Goal: Information Seeking & Learning: Learn about a topic

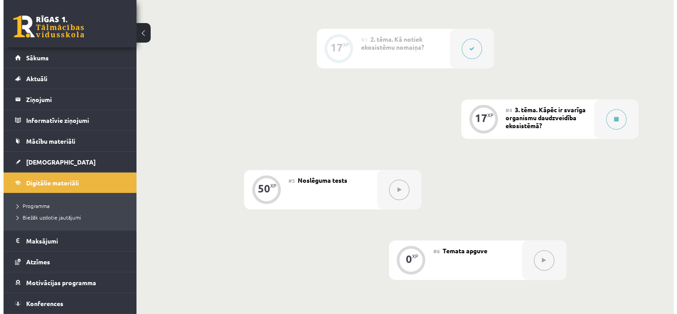
scroll to position [354, 0]
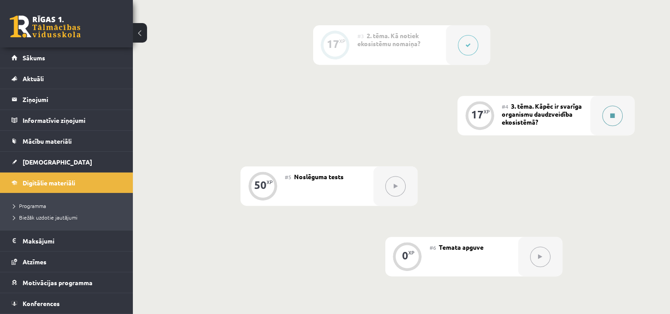
click at [604, 115] on button at bounding box center [612, 115] width 20 height 20
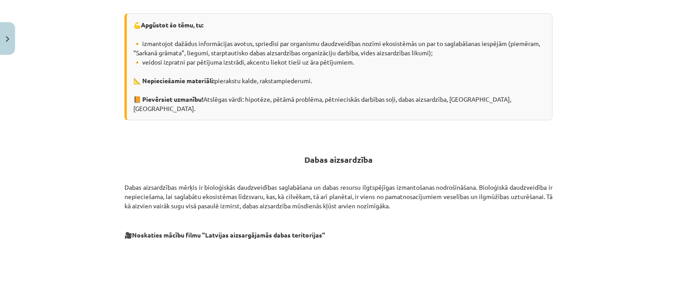
scroll to position [0, 0]
drag, startPoint x: 120, startPoint y: 177, endPoint x: 144, endPoint y: 177, distance: 24.4
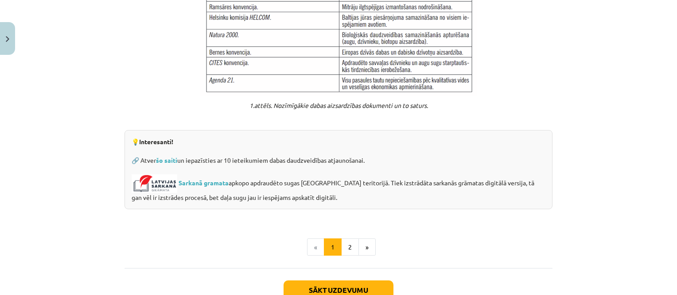
scroll to position [725, 0]
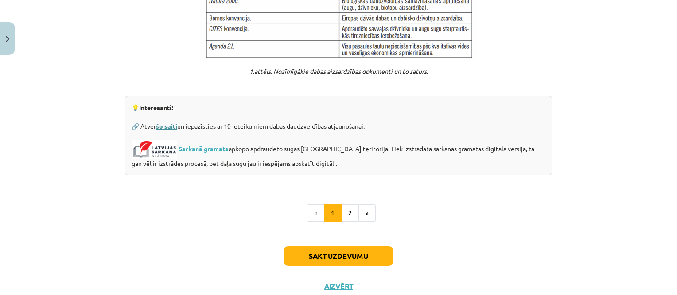
click at [160, 122] on link "šo saiti" at bounding box center [166, 126] width 21 height 8
click at [212, 144] on link "Sarkanā gramata" at bounding box center [203, 148] width 50 height 8
click at [342, 205] on button "2" at bounding box center [350, 214] width 18 height 18
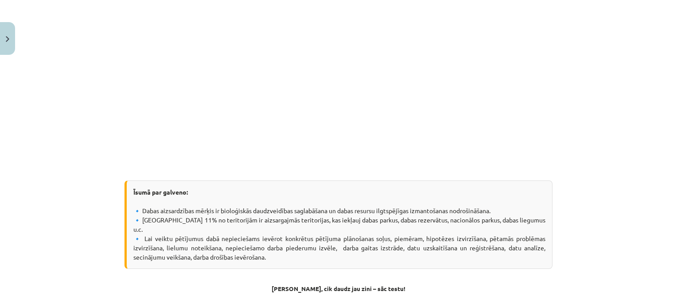
scroll to position [308, 0]
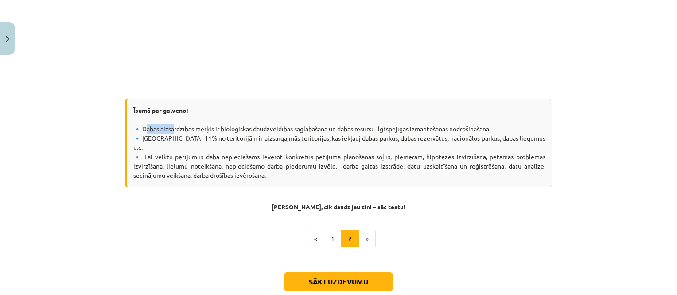
drag, startPoint x: 140, startPoint y: 126, endPoint x: 168, endPoint y: 132, distance: 29.4
click at [168, 132] on div "Īsumā par galveno: 🔹 Dabas aizsardzības mērķis ir bioloģiskās daudzveidības sag…" at bounding box center [338, 143] width 428 height 89
drag, startPoint x: 138, startPoint y: 130, endPoint x: 167, endPoint y: 130, distance: 28.8
click at [167, 130] on div "Īsumā par galveno: 🔹 Dabas aizsardzības mērķis ir bioloģiskās daudzveidības sag…" at bounding box center [338, 143] width 428 height 89
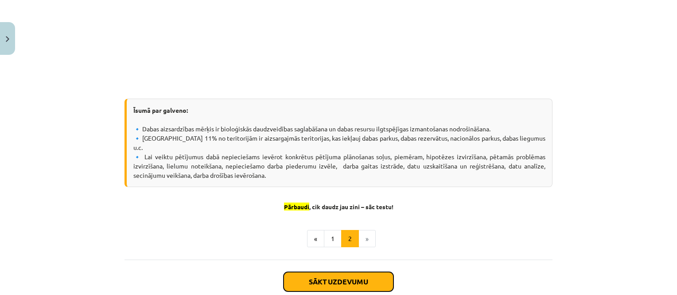
click at [353, 272] on button "Sākt uzdevumu" at bounding box center [338, 281] width 110 height 19
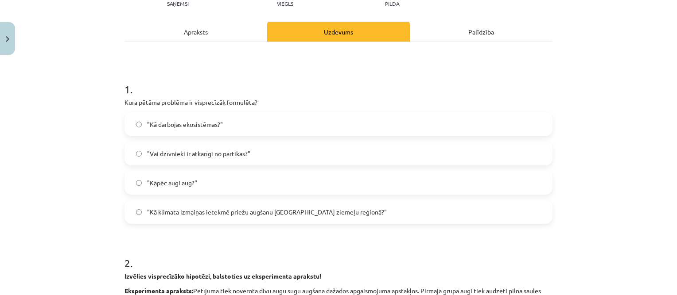
scroll to position [111, 0]
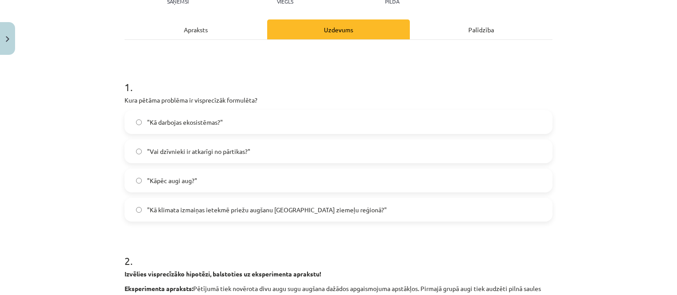
click at [196, 210] on span ""Kā klimata izmaiņas ietekmē priežu augšanu Latvijas ziemeļu reģionā?"" at bounding box center [267, 210] width 240 height 9
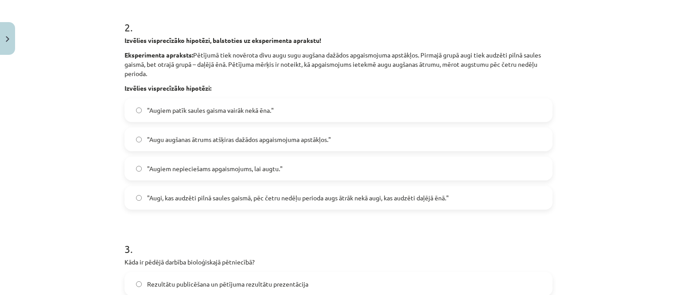
scroll to position [343, 0]
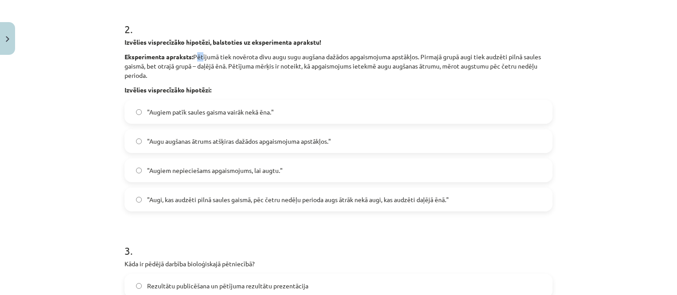
drag, startPoint x: 193, startPoint y: 56, endPoint x: 201, endPoint y: 55, distance: 8.4
click at [201, 55] on p "Eksperimenta apraksts: Pētījumā tiek novērota divu augu sugu augšana dažādos ap…" at bounding box center [338, 66] width 428 height 28
click at [268, 200] on span ""Augi, kas audzēti pilnā saules gaismā, pēc četru nedēļu perioda augs ātrāk nek…" at bounding box center [298, 199] width 302 height 9
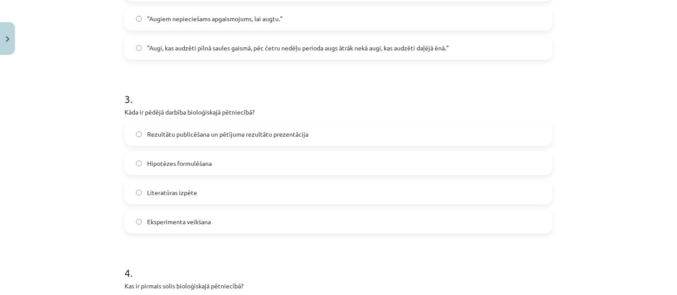
scroll to position [520, 0]
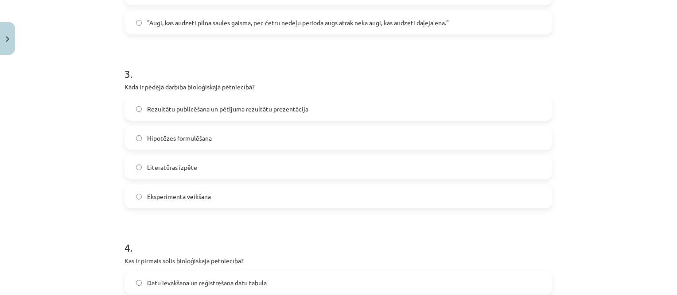
click at [221, 108] on span "Rezultātu publicēšana un pētījuma rezultātu prezentācija" at bounding box center [227, 109] width 161 height 9
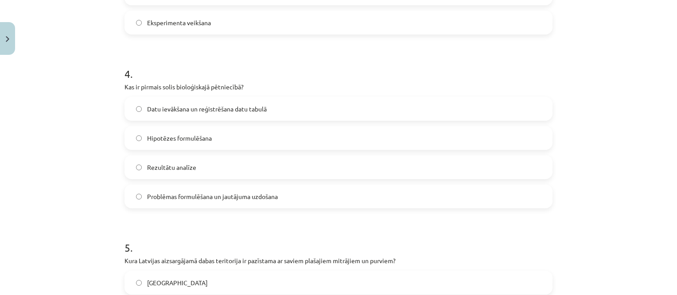
scroll to position [697, 0]
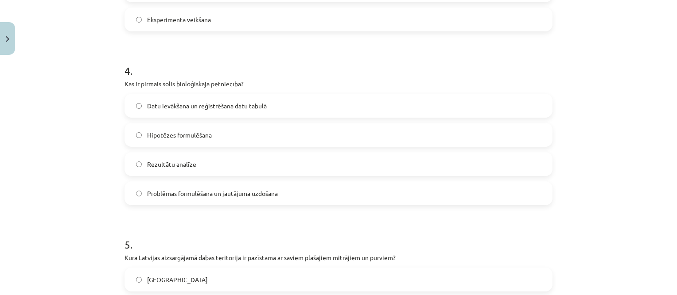
click at [196, 195] on span "Problēmas formulēšana un jautājuma uzdošana" at bounding box center [212, 193] width 131 height 9
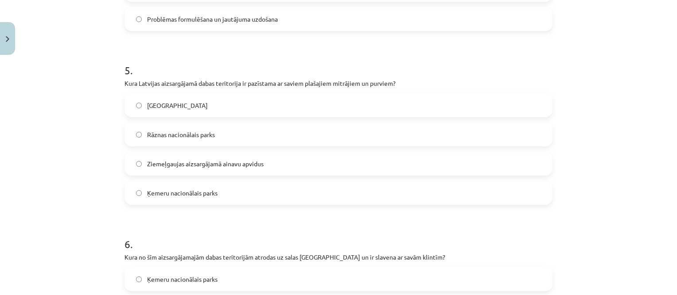
scroll to position [874, 0]
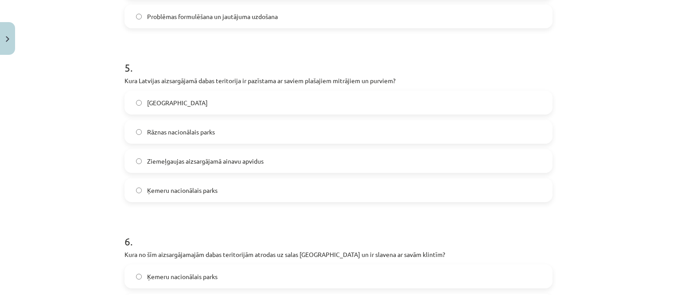
click at [221, 191] on label "Ķemeru nacionālais parks" at bounding box center [338, 190] width 426 height 22
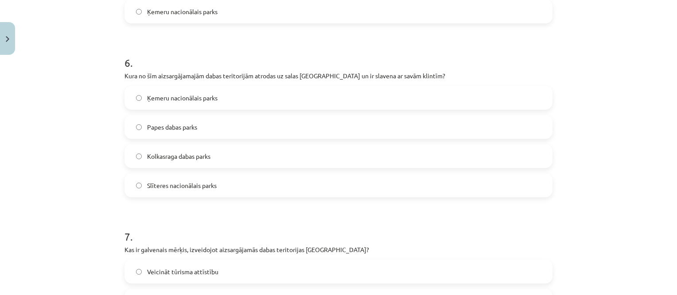
scroll to position [1051, 0]
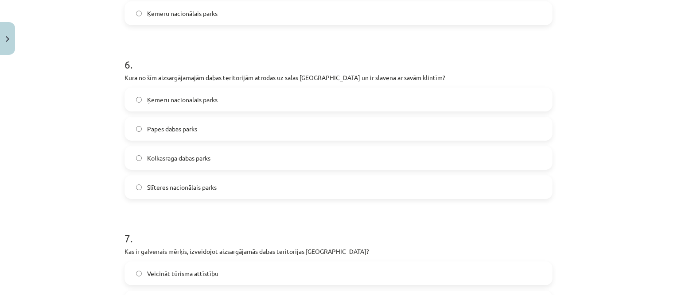
click at [189, 189] on span "Slīteres nacionālais parks" at bounding box center [182, 187] width 70 height 9
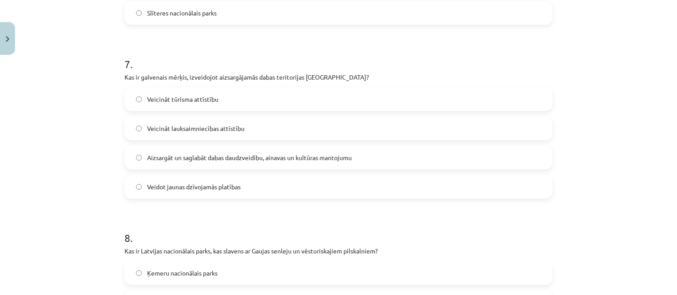
scroll to position [1229, 0]
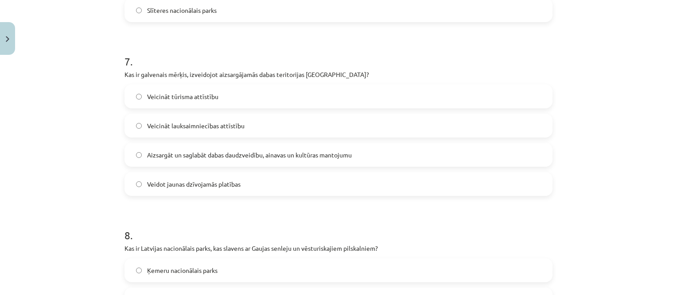
click at [239, 151] on span "Aizsargāt un saglabāt dabas daudzveidību, ainavas un kultūras mantojumu" at bounding box center [249, 155] width 205 height 9
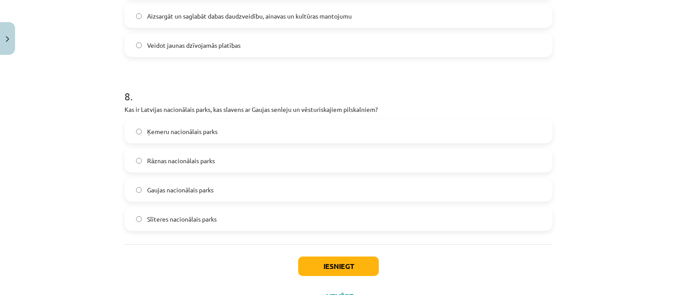
scroll to position [1361, 0]
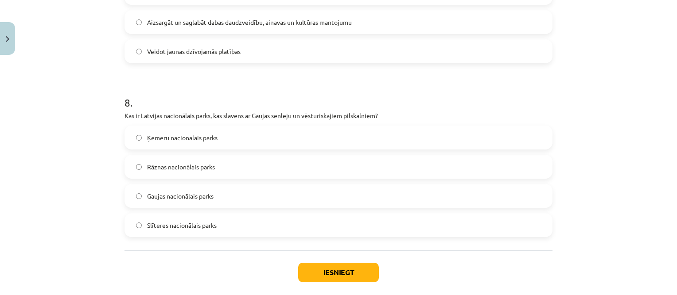
click at [215, 197] on label "Gaujas nacionālais parks" at bounding box center [338, 196] width 426 height 22
click at [340, 272] on button "Iesniegt" at bounding box center [338, 272] width 81 height 19
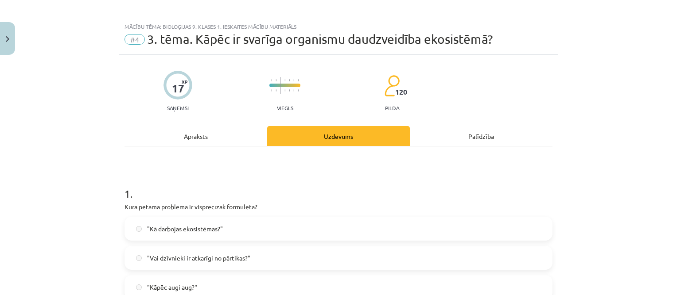
scroll to position [0, 0]
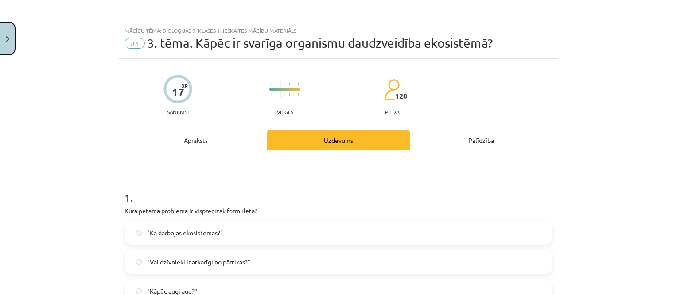
click at [6, 32] on button "Close" at bounding box center [7, 38] width 15 height 33
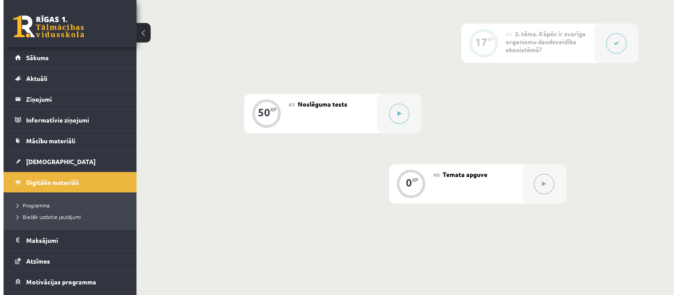
scroll to position [399, 0]
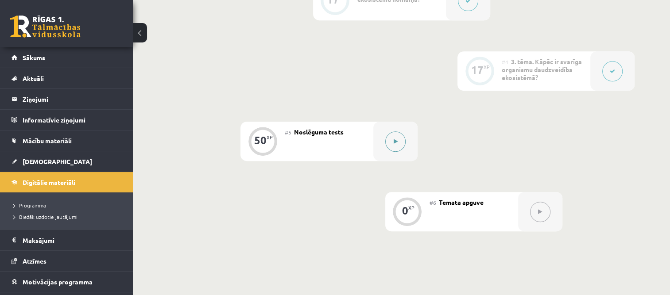
click at [392, 138] on button at bounding box center [395, 142] width 20 height 20
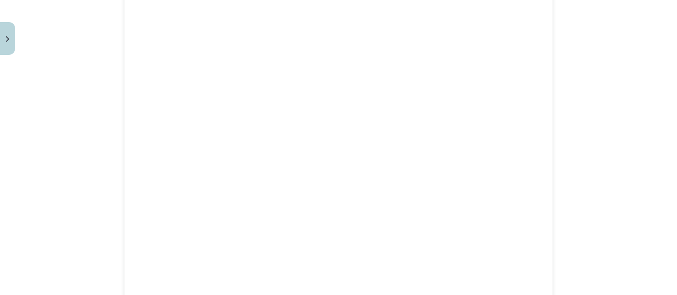
scroll to position [44, 0]
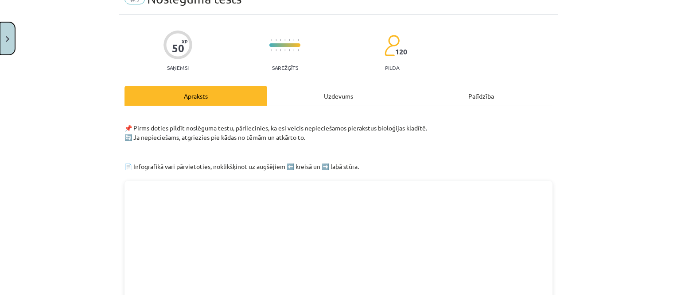
click at [3, 35] on button "Close" at bounding box center [7, 38] width 15 height 33
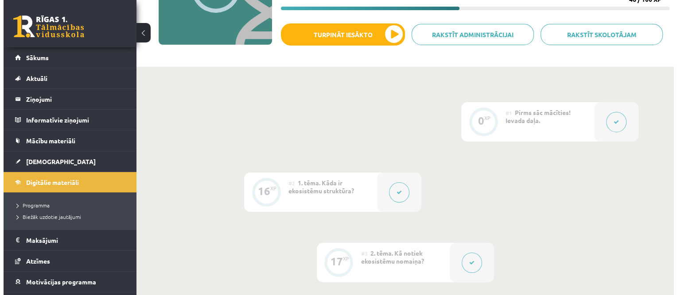
scroll to position [133, 0]
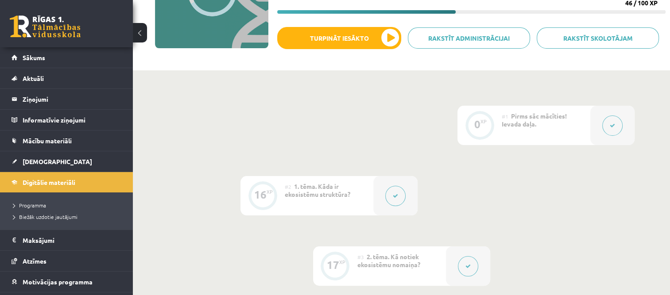
click at [395, 199] on button at bounding box center [395, 196] width 20 height 20
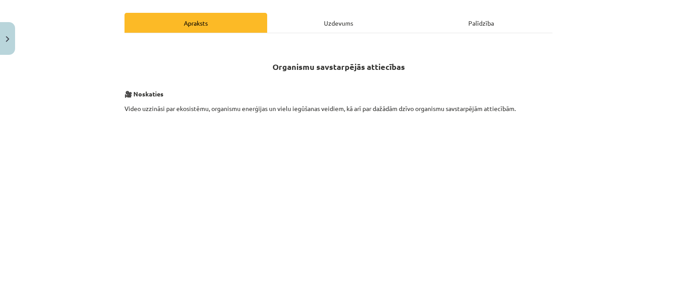
scroll to position [89, 0]
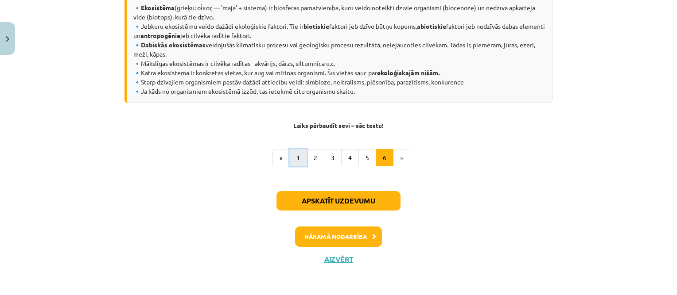
click at [294, 155] on button "1" at bounding box center [298, 158] width 18 height 18
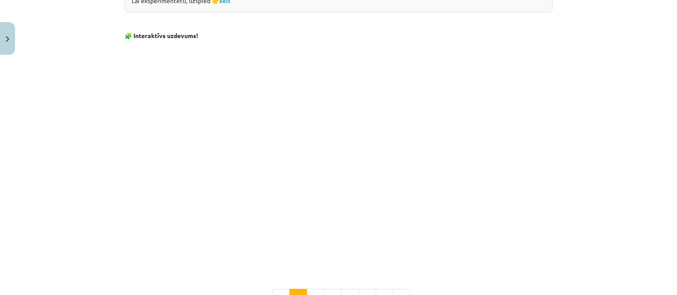
scroll to position [944, 0]
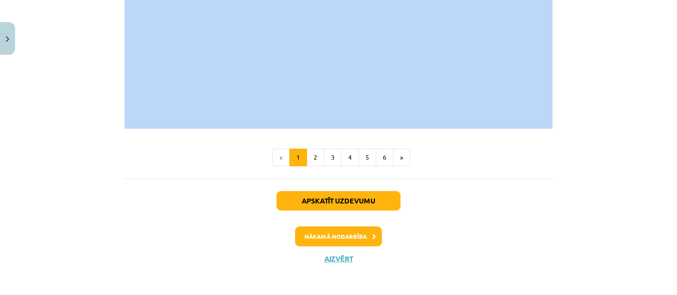
drag, startPoint x: 149, startPoint y: 90, endPoint x: 554, endPoint y: 108, distance: 405.6
copy div "Kāda ir ekosistēmu struktūra? 💪 Apgūstot šo tēmu, tu: 🔸 izpratīsi dzīvo sistēmu…"
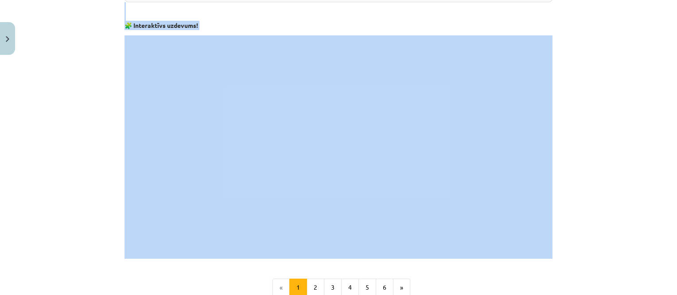
scroll to position [811, 0]
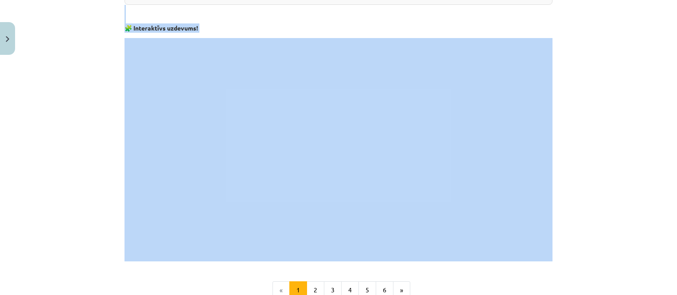
click at [605, 147] on div "Mācību tēma: Bioloģijas 9. klases 1. ieskaites mācību materiāls #2 1. tēma. Kād…" at bounding box center [338, 147] width 677 height 295
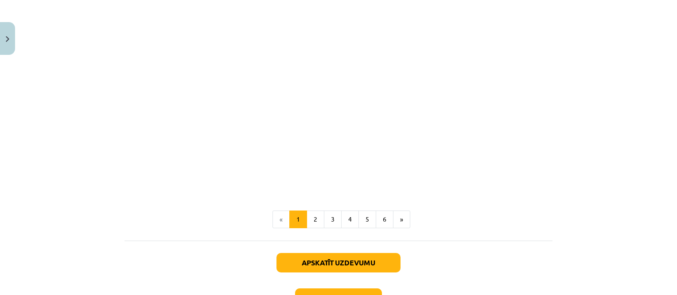
scroll to position [900, 0]
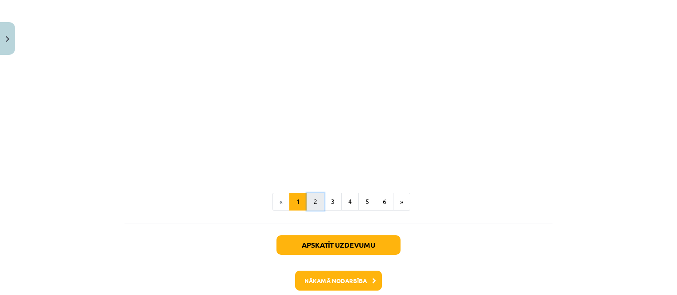
click at [315, 204] on button "2" at bounding box center [315, 202] width 18 height 18
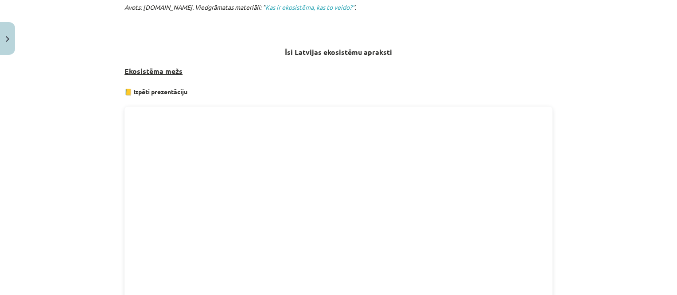
scroll to position [632, 0]
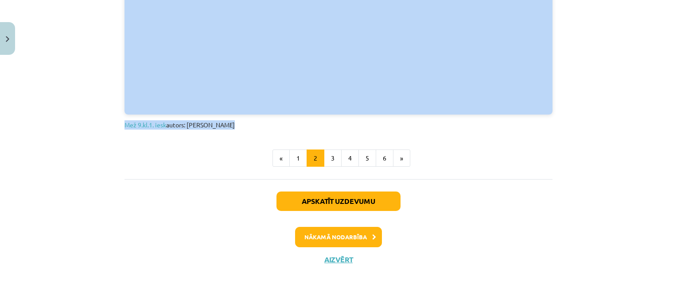
drag, startPoint x: 117, startPoint y: 13, endPoint x: 556, endPoint y: 116, distance: 450.8
click at [556, 116] on div "Mācību tēma: Bioloģijas 9. klases 1. ieskaites mācību materiāls #2 1. tēma. Kād…" at bounding box center [338, 147] width 677 height 295
click at [333, 154] on button "3" at bounding box center [333, 159] width 18 height 18
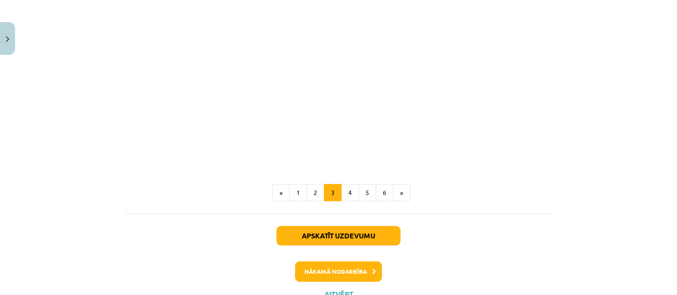
scroll to position [1284, 0]
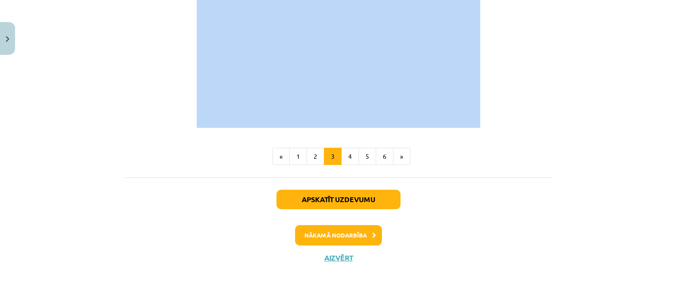
drag, startPoint x: 116, startPoint y: 7, endPoint x: 493, endPoint y: 105, distance: 389.6
copy div "Pļavas ekosistēma Pļava ir ekosistēma, kurā augu kopu veido zālājs jeb lakstaug…"
click at [349, 159] on button "4" at bounding box center [350, 157] width 18 height 18
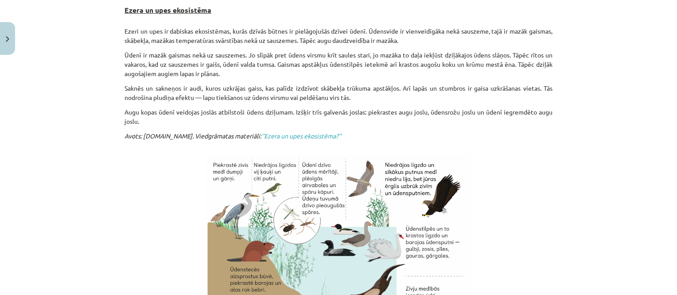
scroll to position [158, 0]
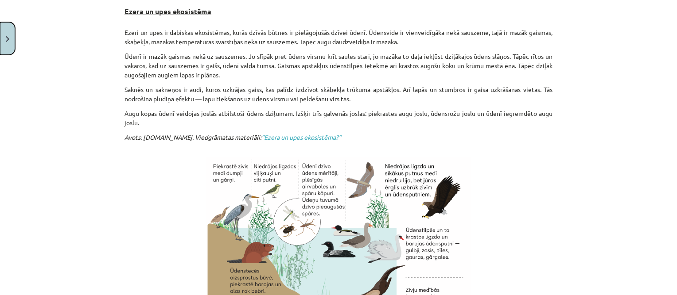
click at [6, 34] on button "Close" at bounding box center [7, 38] width 15 height 33
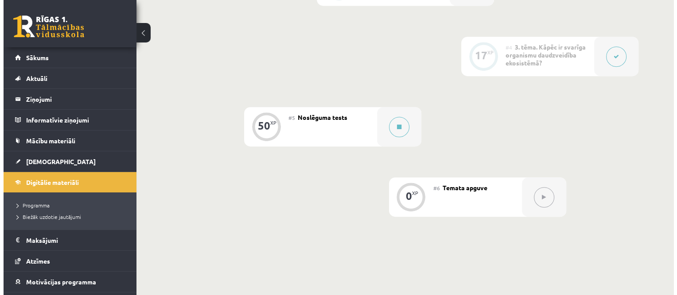
scroll to position [443, 0]
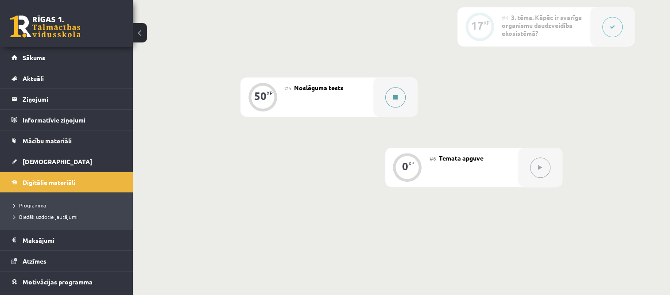
click at [390, 95] on button at bounding box center [395, 97] width 20 height 20
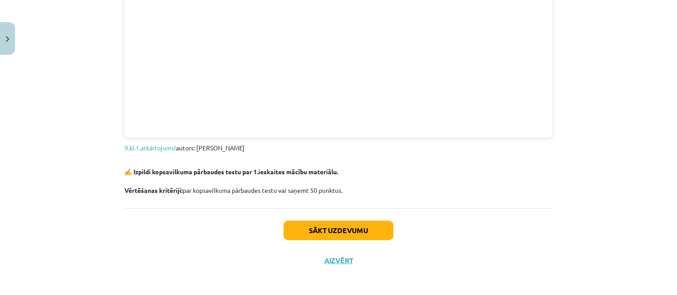
scroll to position [997, 0]
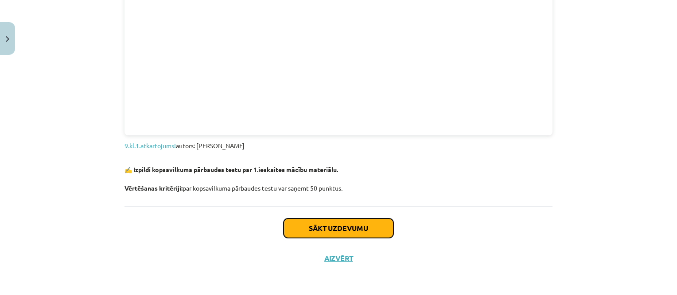
click at [349, 229] on button "Sākt uzdevumu" at bounding box center [338, 228] width 110 height 19
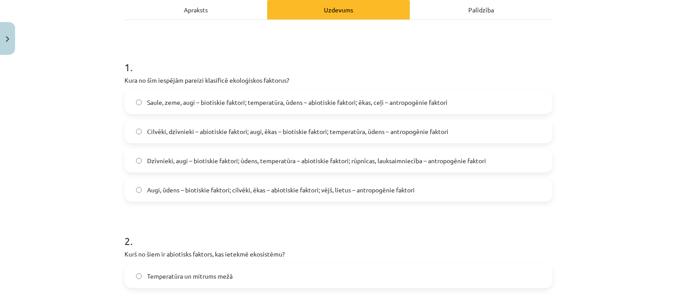
scroll to position [0, 0]
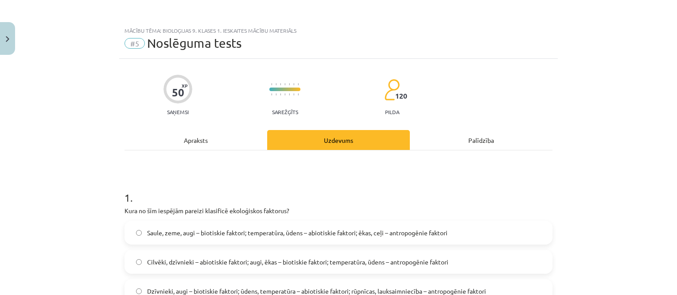
click at [226, 144] on div "Apraksts" at bounding box center [195, 140] width 143 height 20
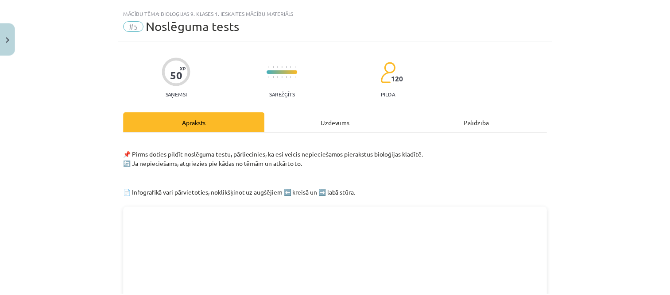
scroll to position [22, 0]
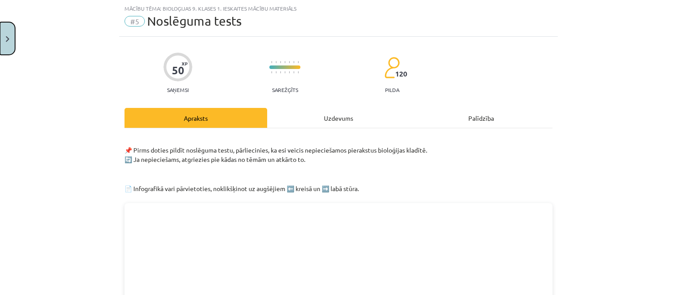
click at [5, 35] on button "Close" at bounding box center [7, 38] width 15 height 33
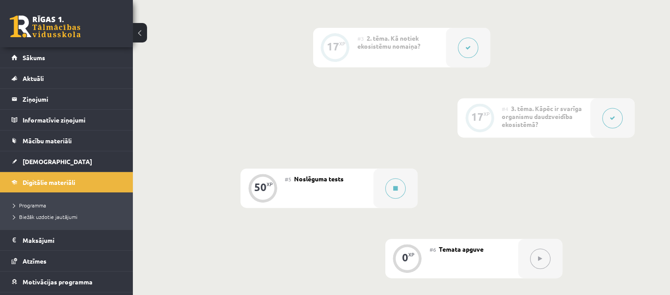
scroll to position [354, 0]
click at [39, 181] on span "Digitālie materiāli" at bounding box center [49, 182] width 53 height 8
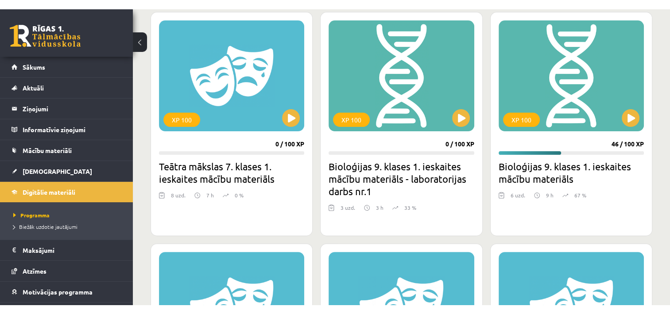
scroll to position [266, 0]
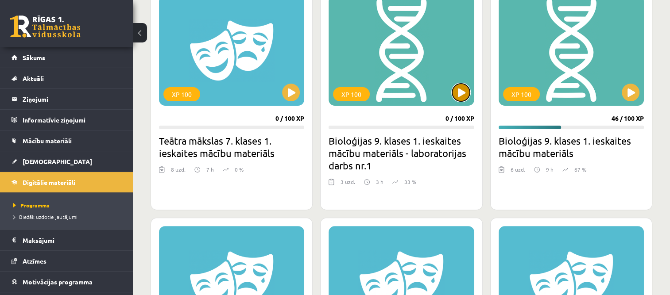
click at [461, 97] on button at bounding box center [461, 93] width 18 height 18
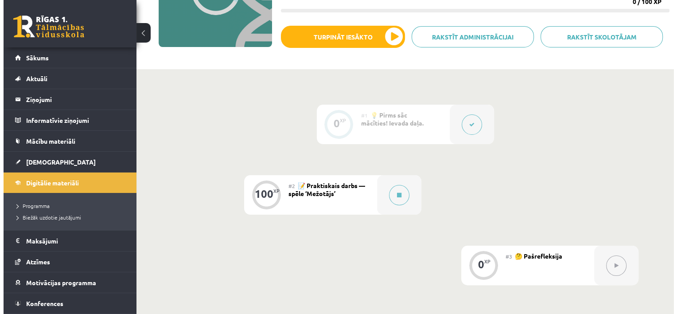
scroll to position [133, 0]
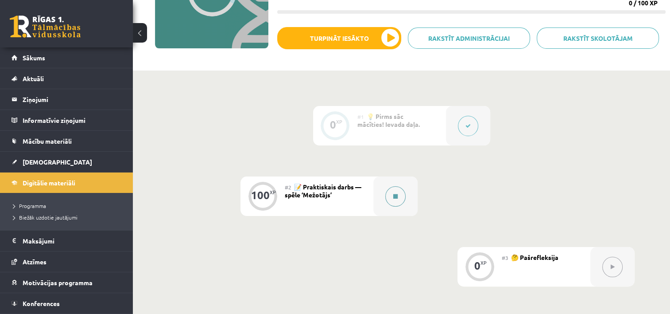
click at [392, 187] on button at bounding box center [395, 196] width 20 height 20
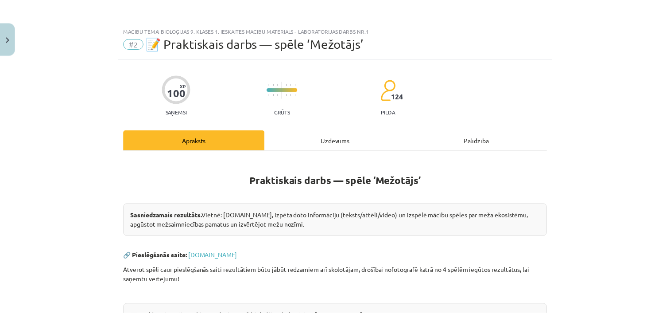
scroll to position [0, 0]
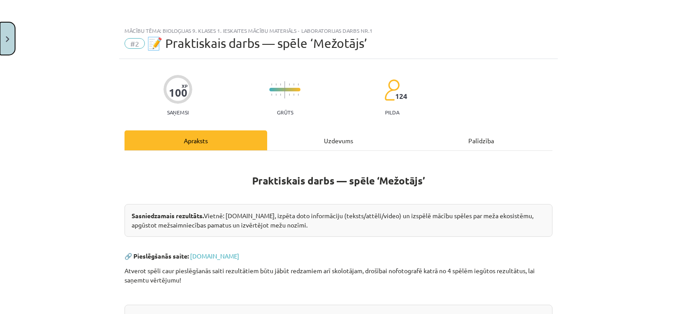
click at [13, 31] on button "Close" at bounding box center [7, 38] width 15 height 33
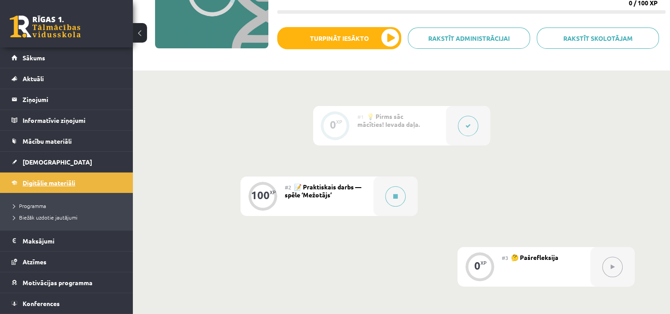
click at [51, 181] on span "Digitālie materiāli" at bounding box center [49, 182] width 53 height 8
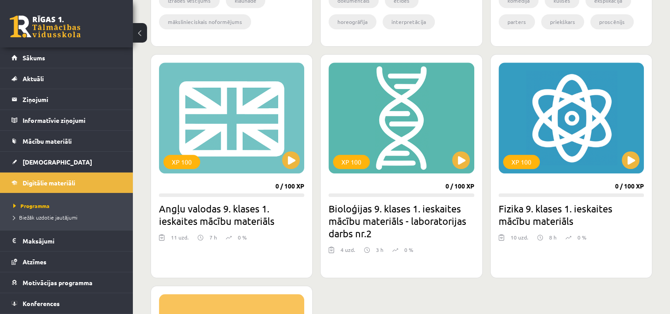
scroll to position [709, 0]
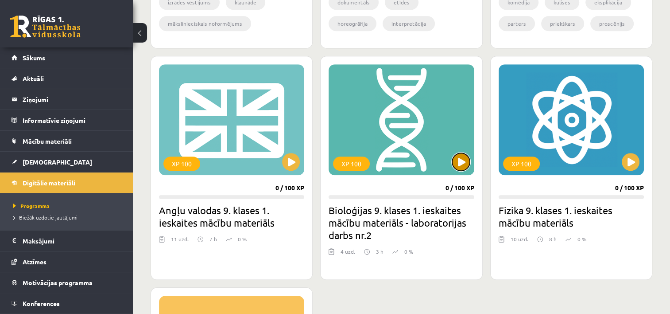
click at [461, 160] on button at bounding box center [461, 162] width 18 height 18
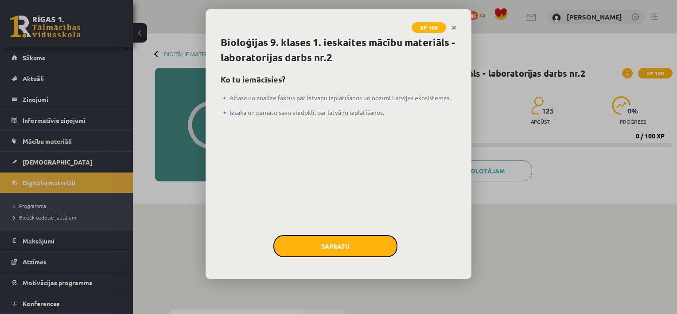
click at [353, 249] on button "Sapratu" at bounding box center [335, 246] width 124 height 22
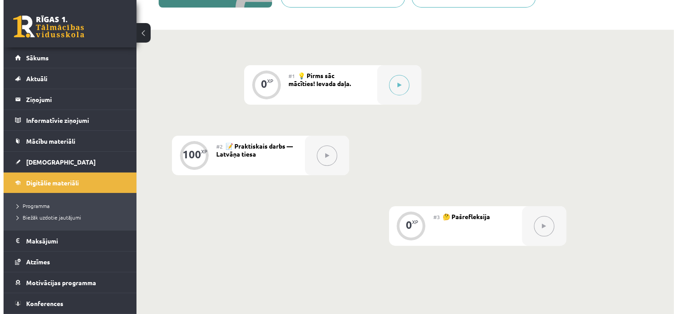
scroll to position [177, 0]
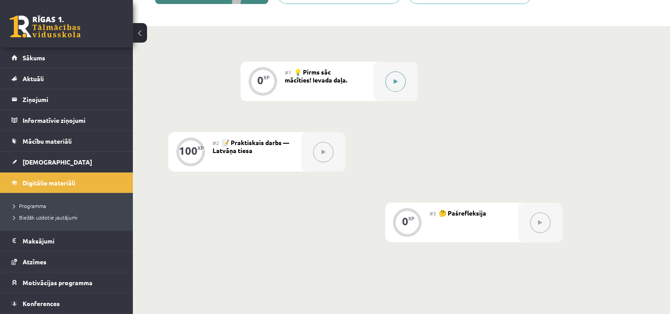
click at [396, 85] on button at bounding box center [395, 81] width 20 height 20
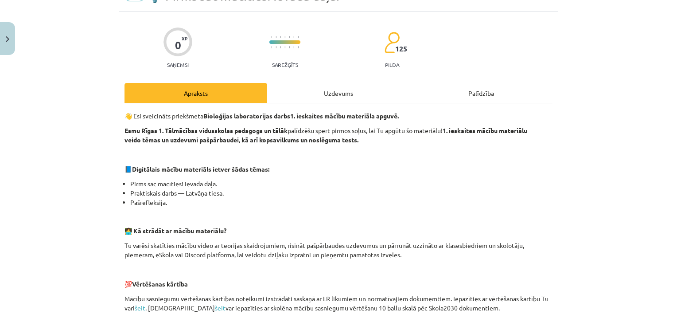
click at [316, 84] on div "Uzdevums" at bounding box center [338, 93] width 143 height 20
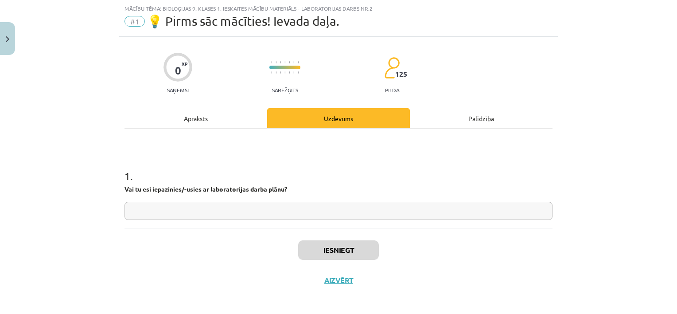
scroll to position [25, 0]
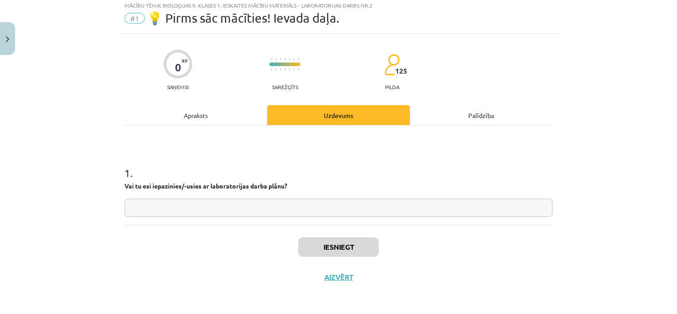
click at [295, 204] on input "text" at bounding box center [338, 207] width 428 height 18
type input "*******"
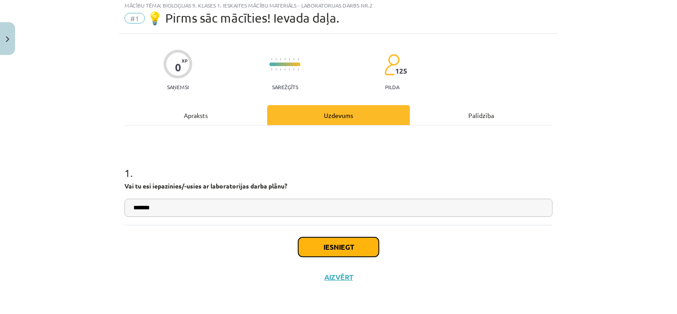
click at [334, 244] on button "Iesniegt" at bounding box center [338, 246] width 81 height 19
click at [189, 112] on div "Apraksts" at bounding box center [195, 115] width 143 height 20
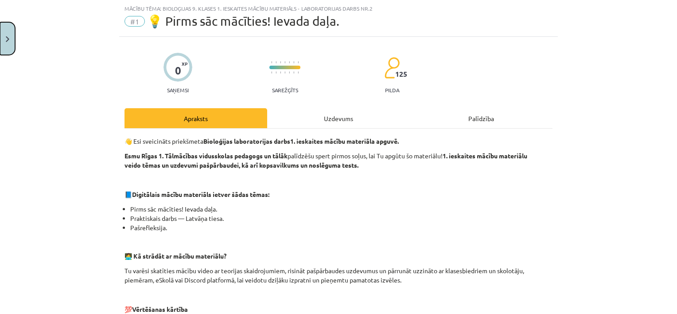
click at [4, 39] on button "Close" at bounding box center [7, 38] width 15 height 33
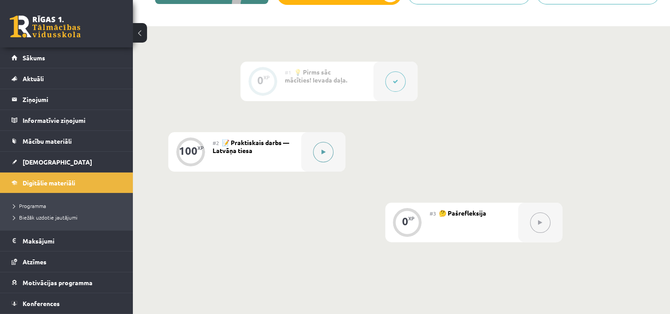
click at [320, 150] on button at bounding box center [323, 152] width 20 height 20
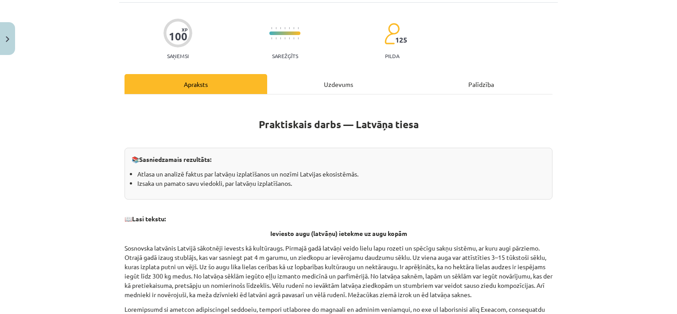
scroll to position [58, 0]
